Goal: Find specific page/section: Find specific page/section

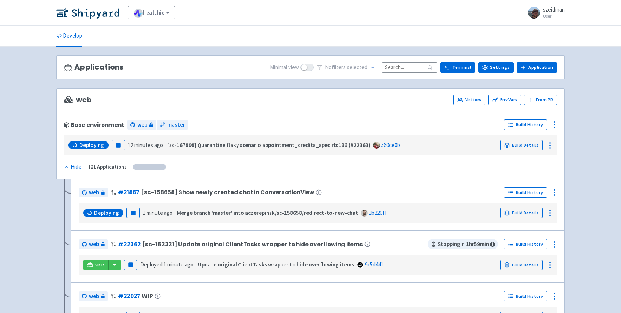
click at [409, 70] on input at bounding box center [410, 67] width 56 height 10
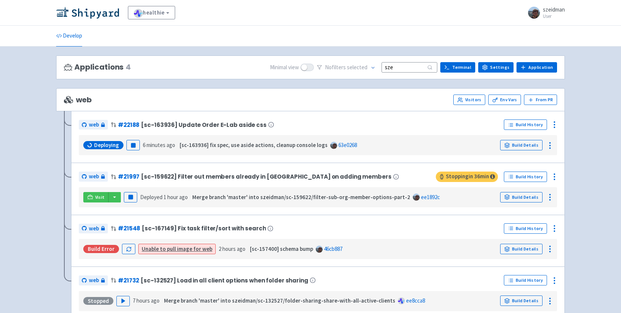
type input "sze"
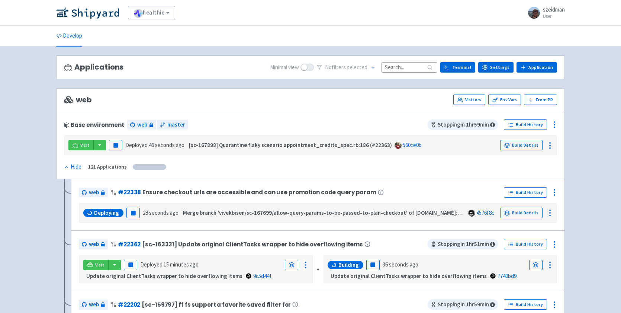
scroll to position [1, 0]
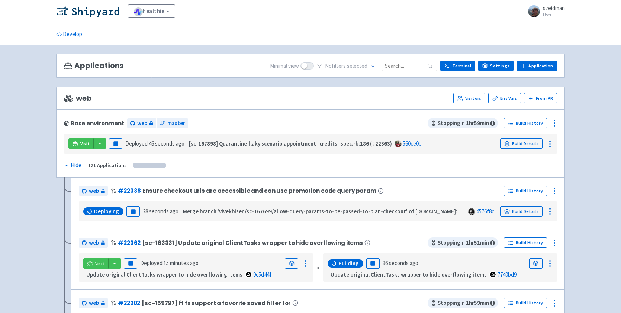
click at [407, 64] on input at bounding box center [410, 66] width 56 height 10
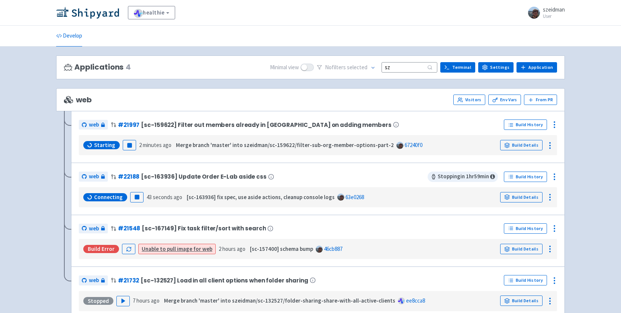
type input "sz"
click at [115, 200] on span "Connecting" at bounding box center [108, 197] width 29 height 7
click at [86, 196] on link "Visit" at bounding box center [95, 197] width 25 height 10
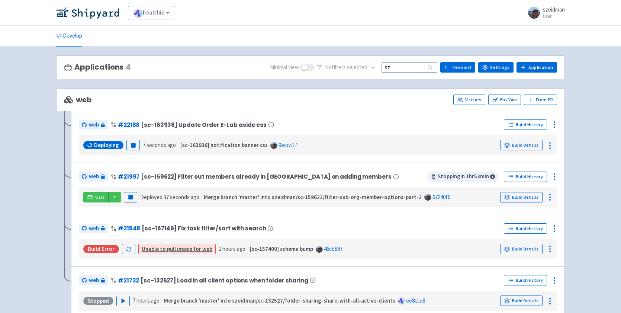
click at [111, 146] on span "Deploying" at bounding box center [106, 144] width 25 height 7
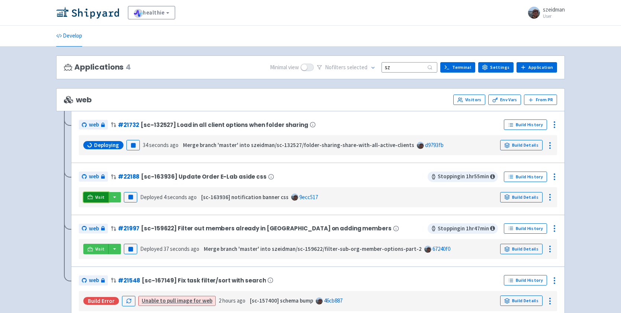
click at [103, 194] on link "Visit" at bounding box center [95, 197] width 25 height 10
